Goal: Task Accomplishment & Management: Manage account settings

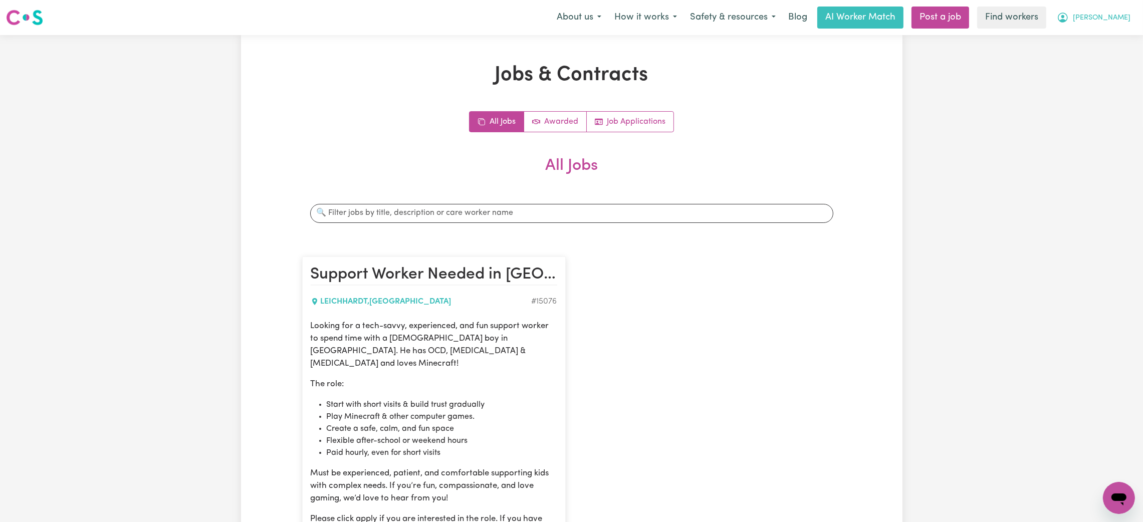
click at [1114, 23] on span "[PERSON_NAME]" at bounding box center [1102, 18] width 58 height 11
click at [1085, 56] on link "Logout" at bounding box center [1096, 57] width 79 height 19
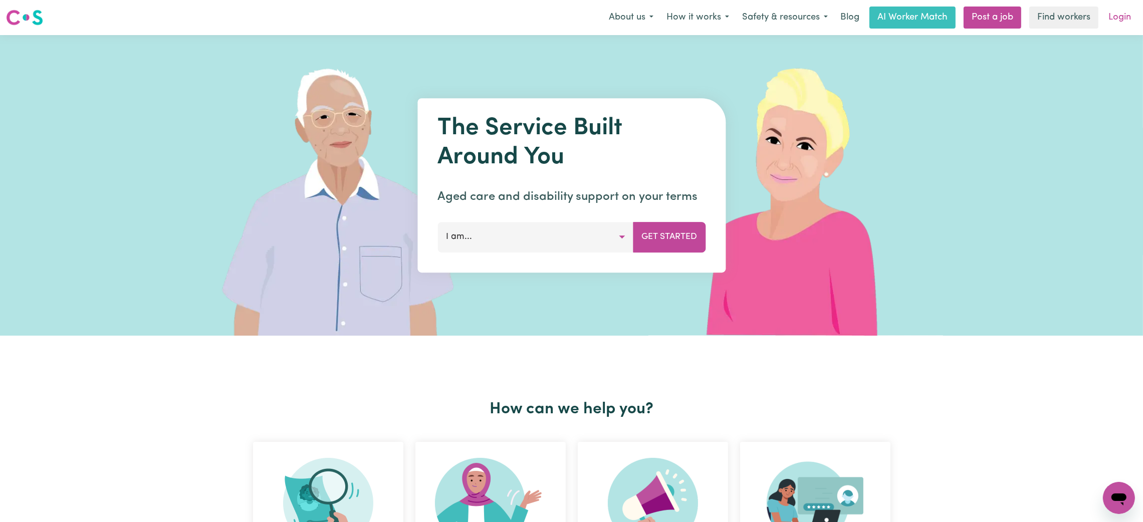
click at [1117, 11] on link "Login" at bounding box center [1119, 18] width 35 height 22
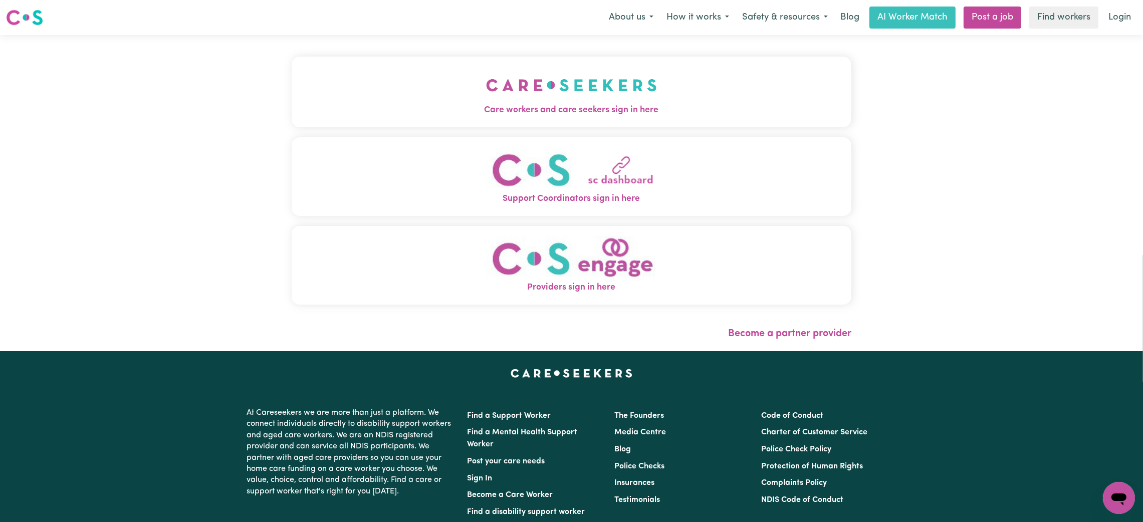
click at [492, 123] on button "Care workers and care seekers sign in here" at bounding box center [572, 92] width 560 height 70
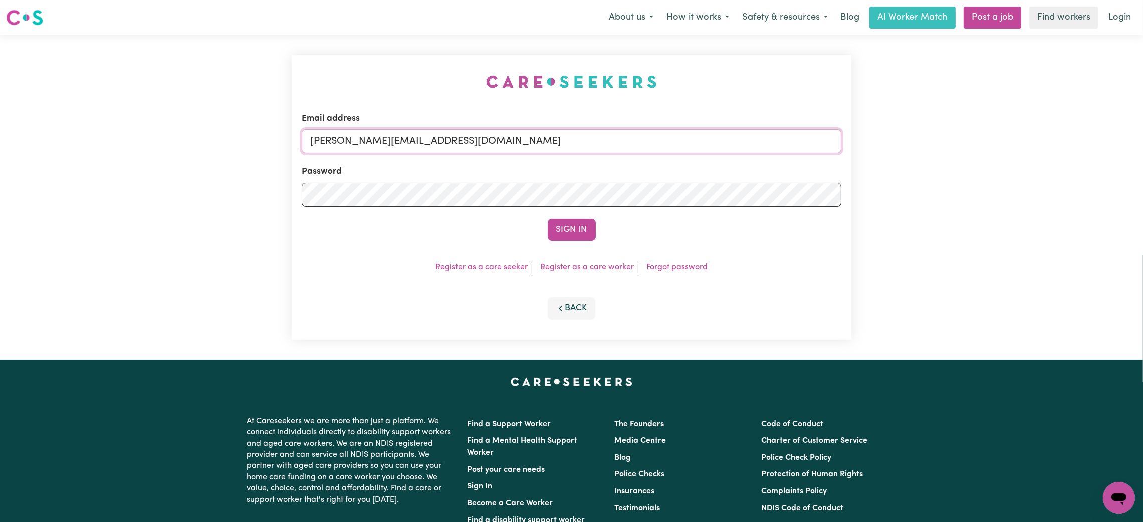
click at [416, 143] on input "[PERSON_NAME][EMAIL_ADDRESS][DOMAIN_NAME]" at bounding box center [572, 141] width 540 height 24
drag, startPoint x: 364, startPoint y: 139, endPoint x: 554, endPoint y: 142, distance: 189.9
click at [554, 142] on input "[EMAIL_ADDRESS][PERSON_NAME][DOMAIN_NAME]" at bounding box center [572, 141] width 540 height 24
type input "[EMAIL_ADDRESS][DOMAIN_NAME]"
click at [548, 219] on button "Sign In" at bounding box center [572, 230] width 48 height 22
